Goal: Find specific page/section: Find specific page/section

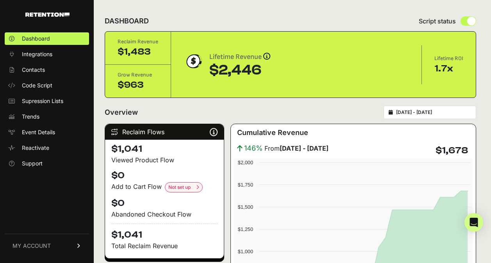
scroll to position [39, 0]
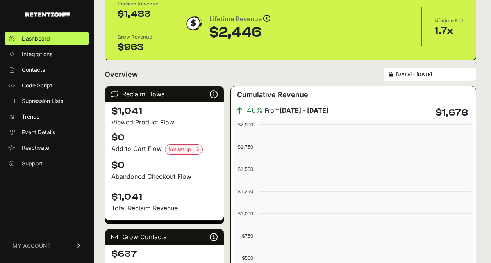
scroll to position [38, 0]
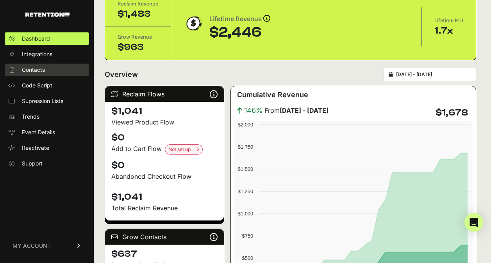
click at [42, 72] on span "Contacts" at bounding box center [33, 70] width 23 height 8
